Goal: Task Accomplishment & Management: Complete application form

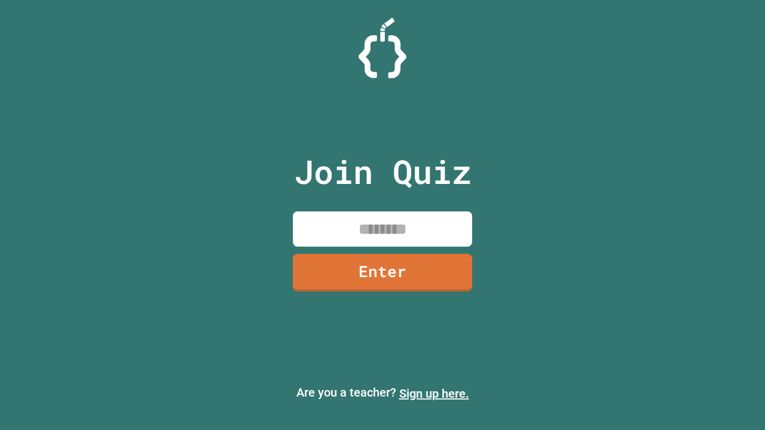
click at [434, 394] on link "Sign up here." at bounding box center [434, 394] width 70 height 14
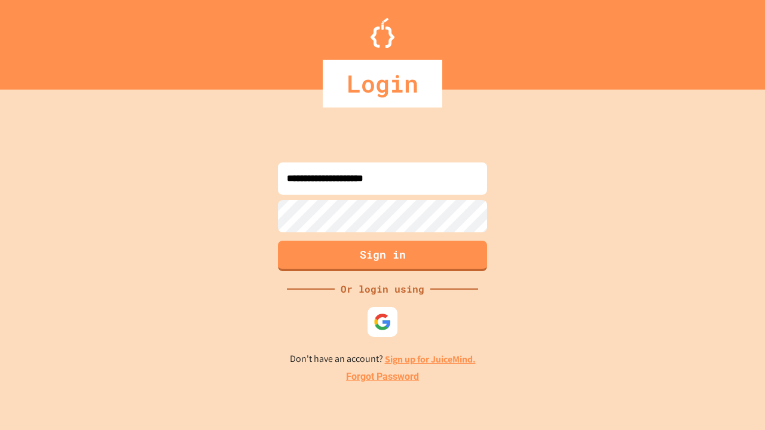
type input "**********"
